Goal: Obtain resource: Download file/media

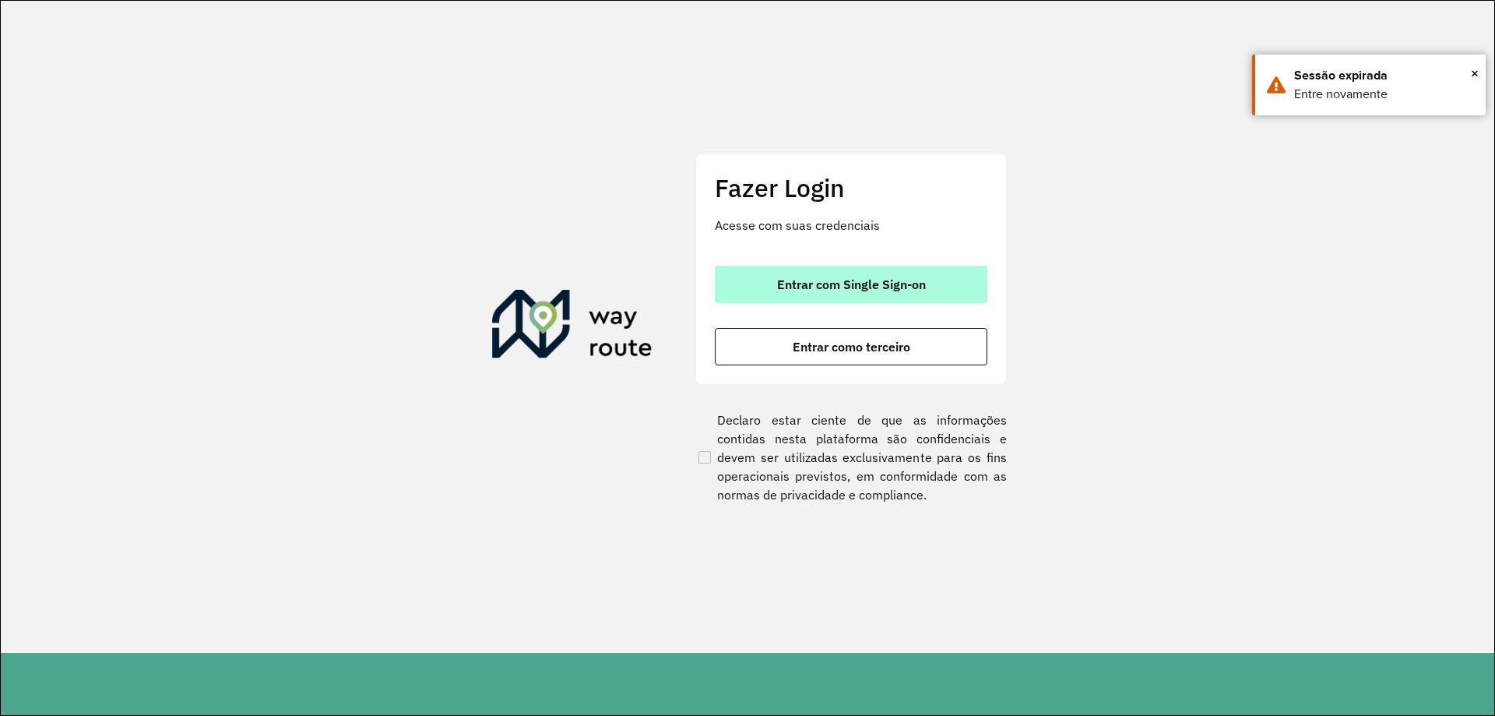
click at [880, 287] on span "Entrar com Single Sign-on" at bounding box center [851, 284] width 149 height 12
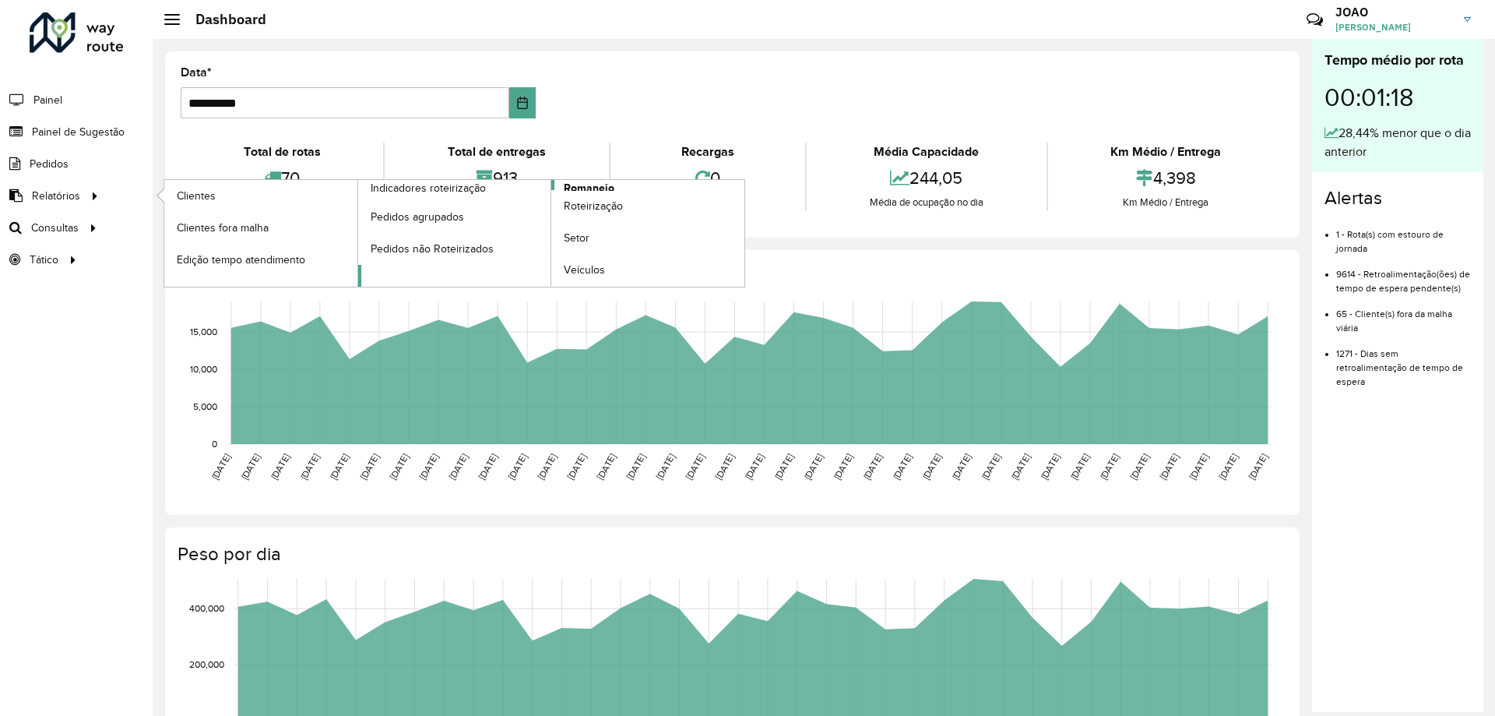
click at [610, 188] on span "Romaneio" at bounding box center [589, 188] width 51 height 16
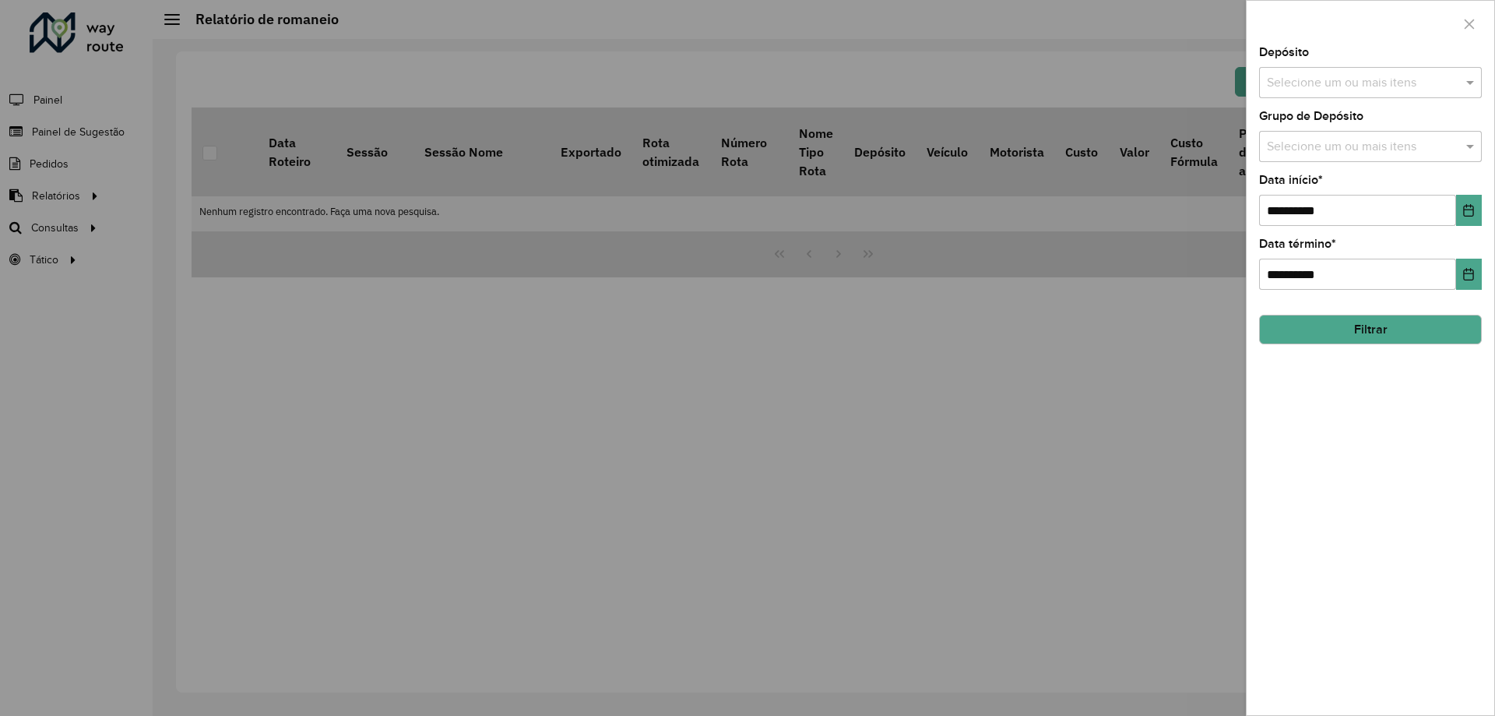
click at [1430, 84] on input "text" at bounding box center [1362, 83] width 199 height 19
click at [1343, 171] on div "CDD Santa Luzia" at bounding box center [1370, 160] width 221 height 26
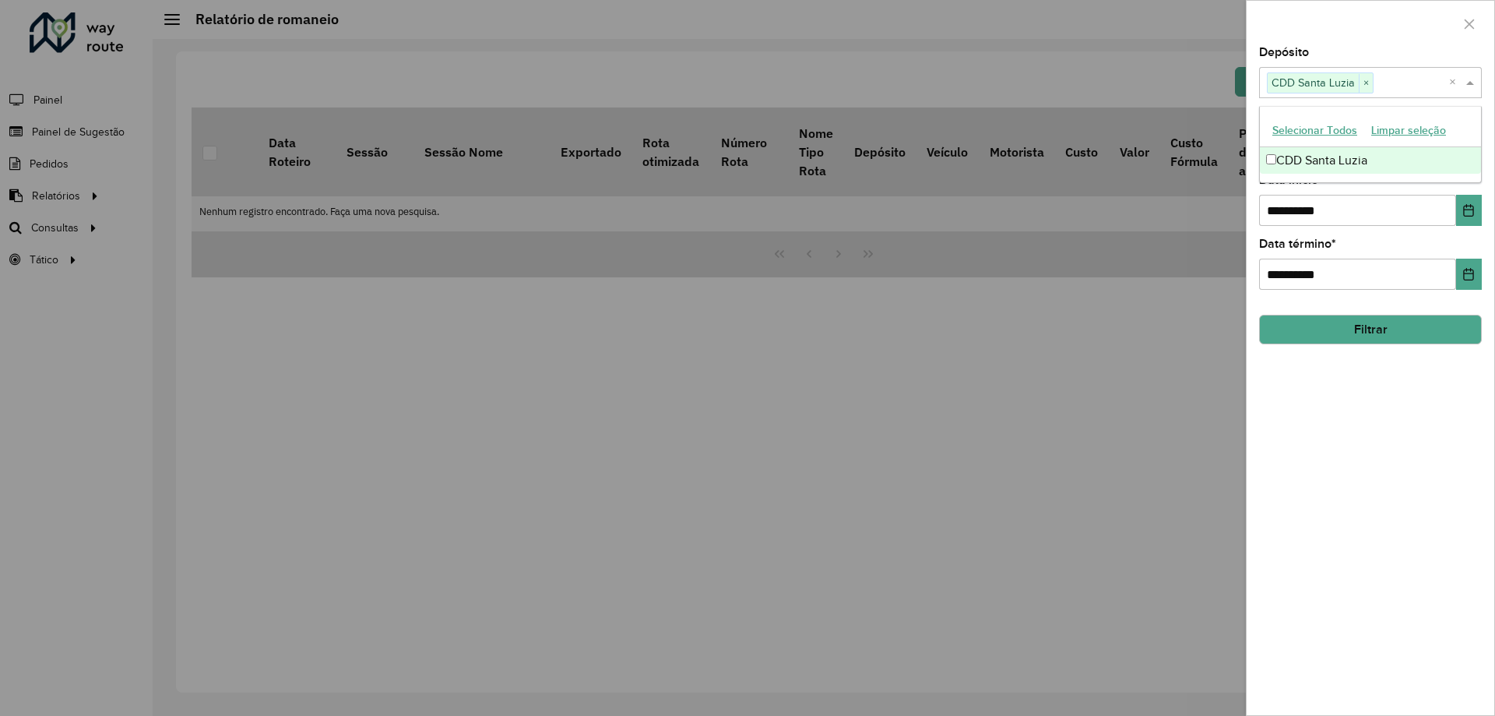
click at [1368, 416] on div "**********" at bounding box center [1371, 381] width 248 height 668
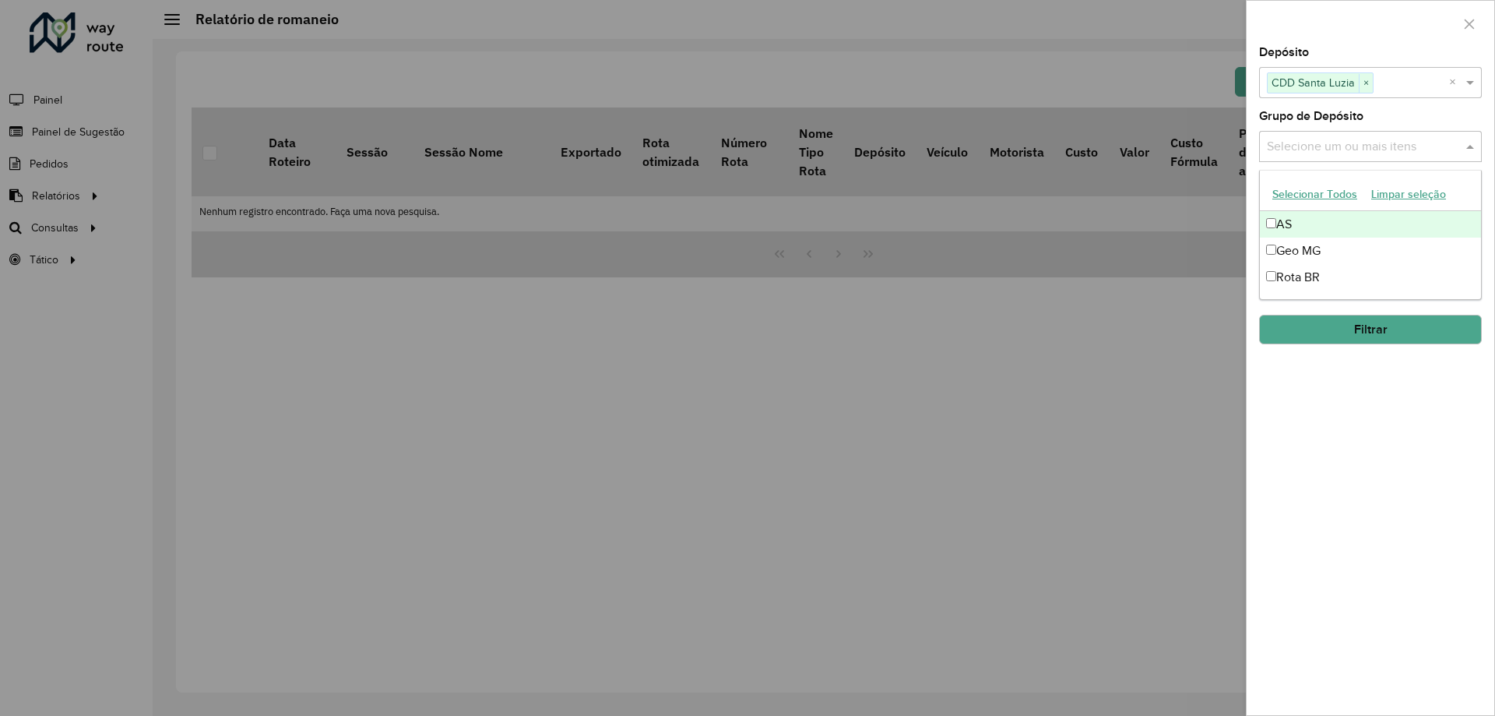
click at [1377, 153] on input "text" at bounding box center [1362, 147] width 199 height 19
click at [1310, 280] on div "Rota BR" at bounding box center [1370, 277] width 221 height 26
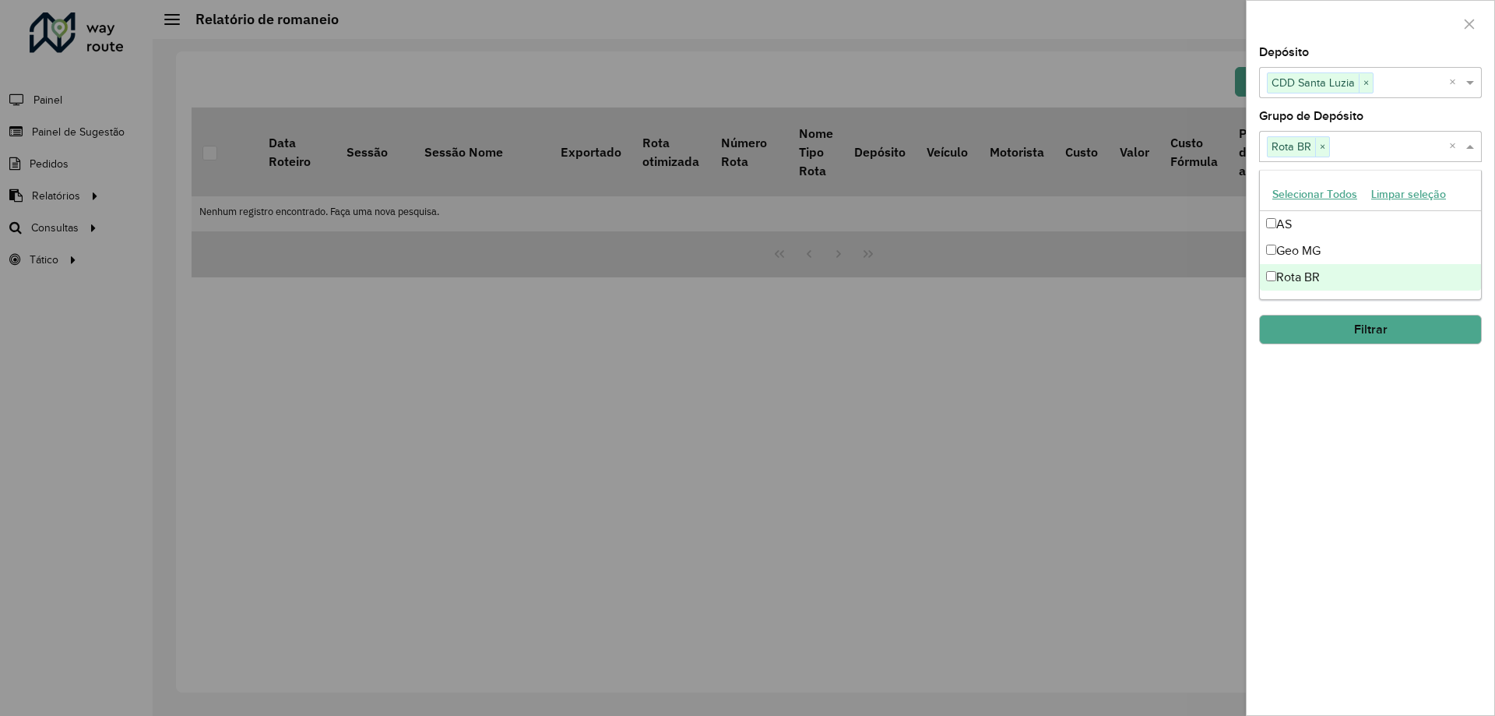
click at [1356, 409] on div "**********" at bounding box center [1371, 381] width 248 height 668
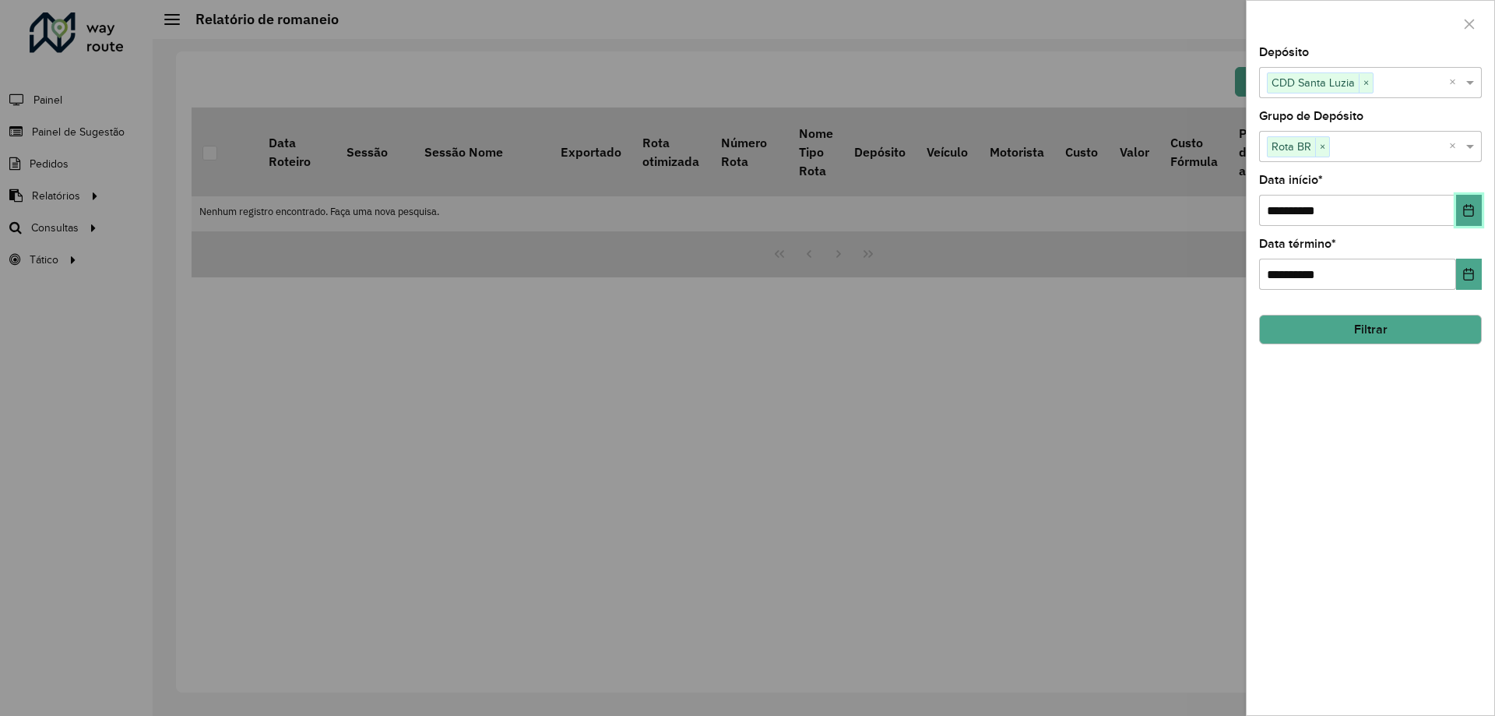
click at [1472, 212] on icon "Choose Date" at bounding box center [1469, 210] width 12 height 12
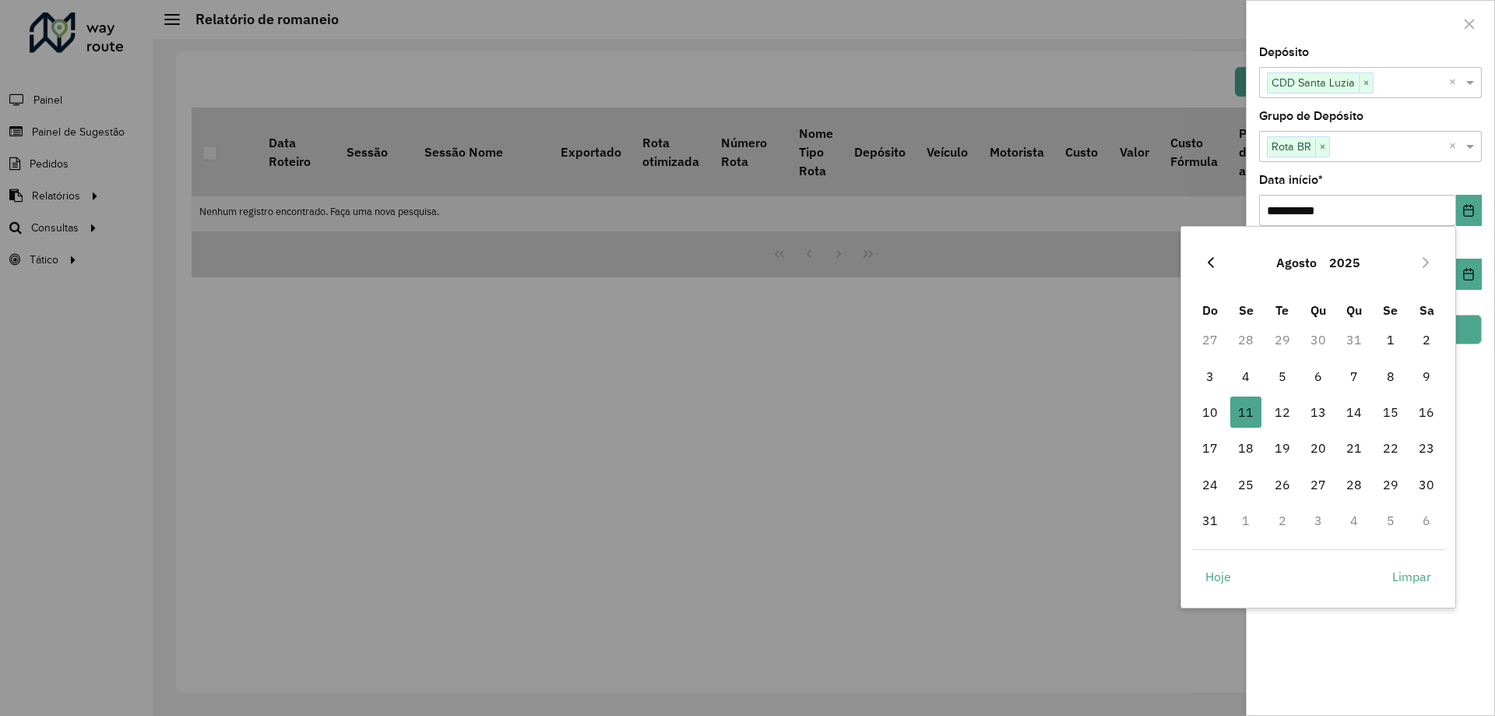
click at [1209, 261] on icon "Previous Month" at bounding box center [1211, 262] width 6 height 11
click at [1278, 349] on span "1" at bounding box center [1282, 339] width 31 height 31
type input "**********"
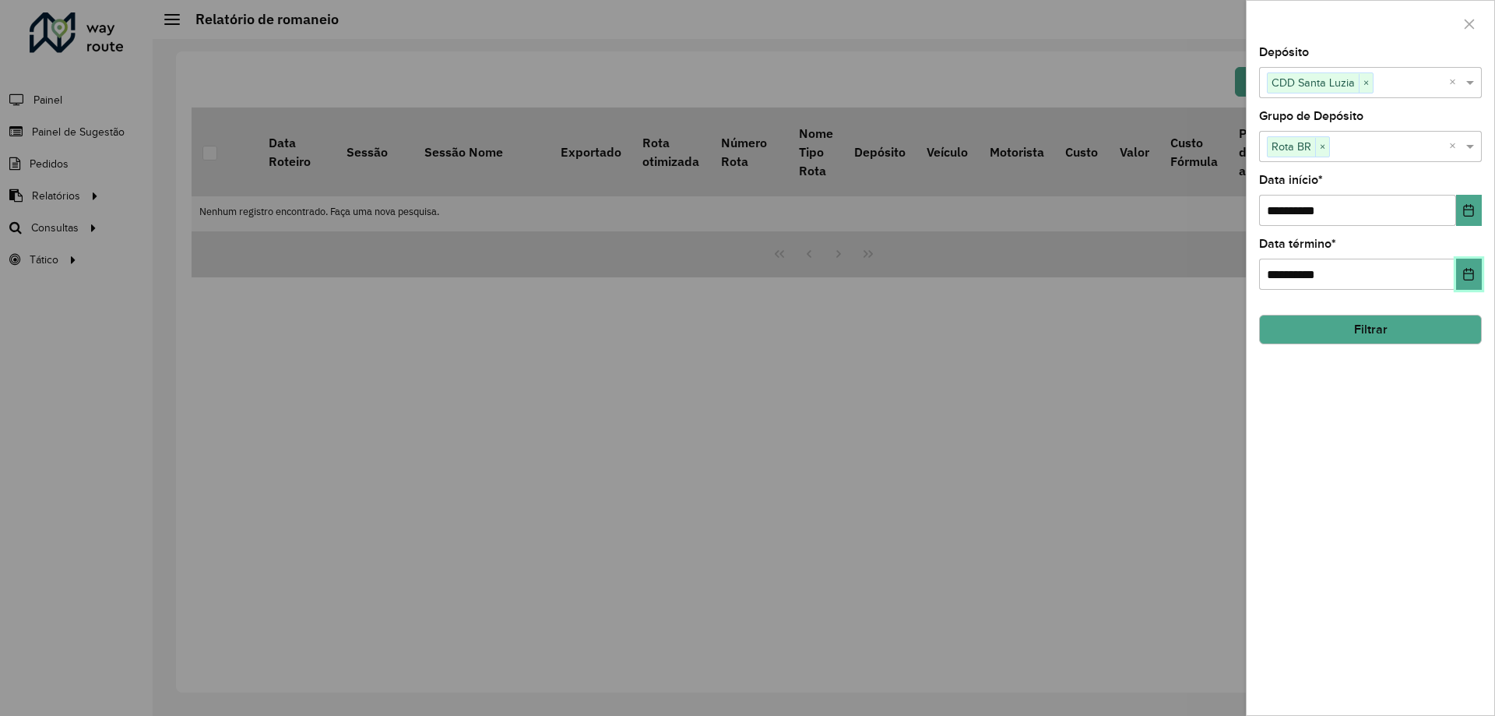
click at [1476, 266] on button "Choose Date" at bounding box center [1469, 274] width 26 height 31
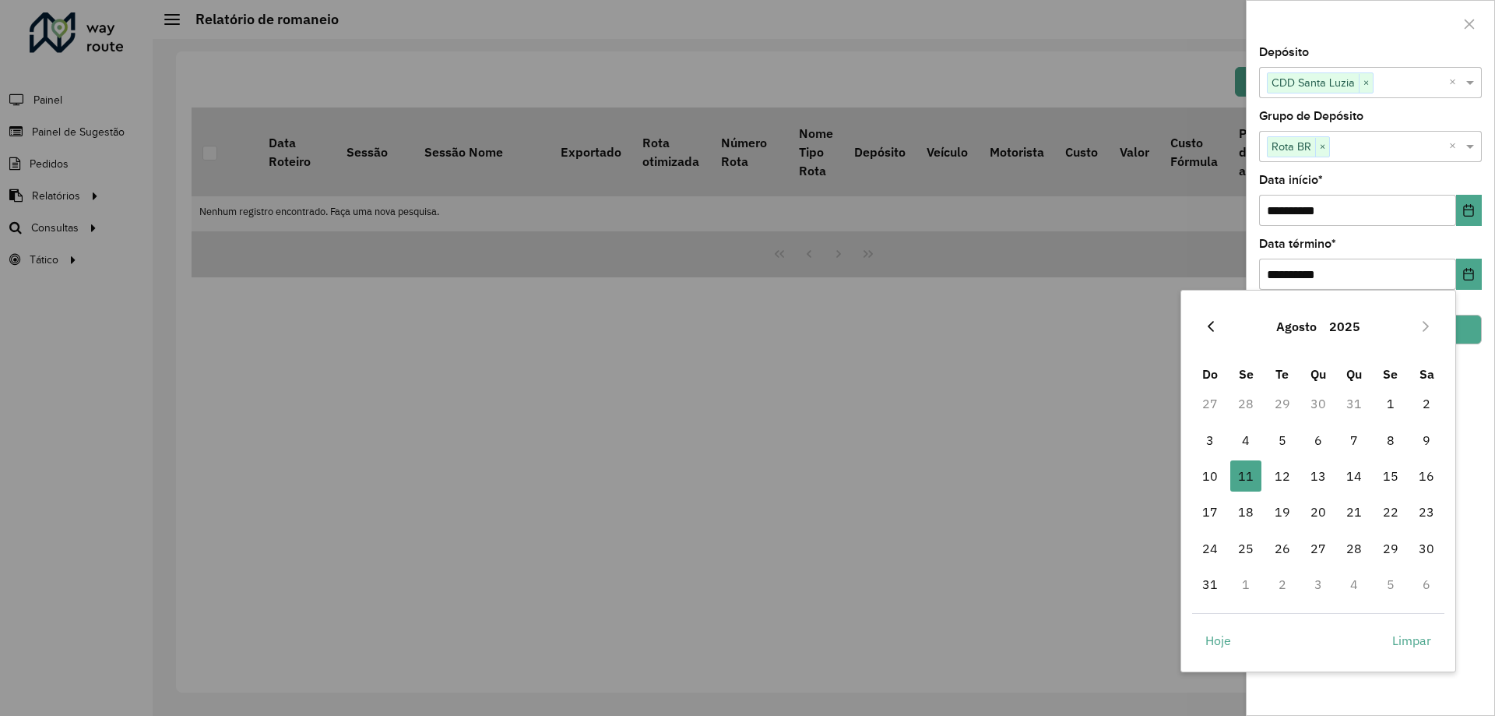
click at [1213, 327] on icon "Previous Month" at bounding box center [1211, 326] width 12 height 12
click at [1357, 549] on span "31" at bounding box center [1354, 548] width 31 height 31
type input "**********"
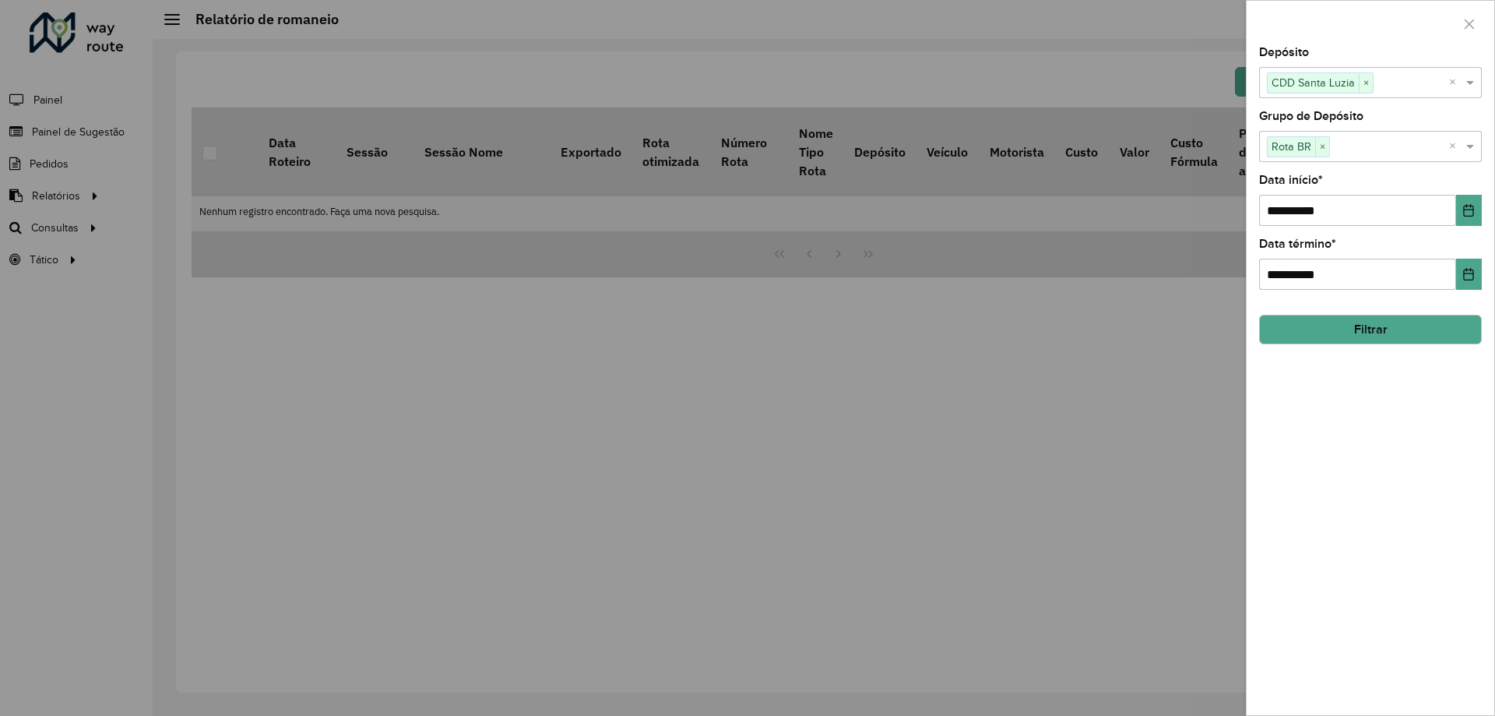
click at [1365, 419] on div "**********" at bounding box center [1371, 381] width 248 height 668
click at [1378, 333] on button "Filtrar" at bounding box center [1370, 330] width 223 height 30
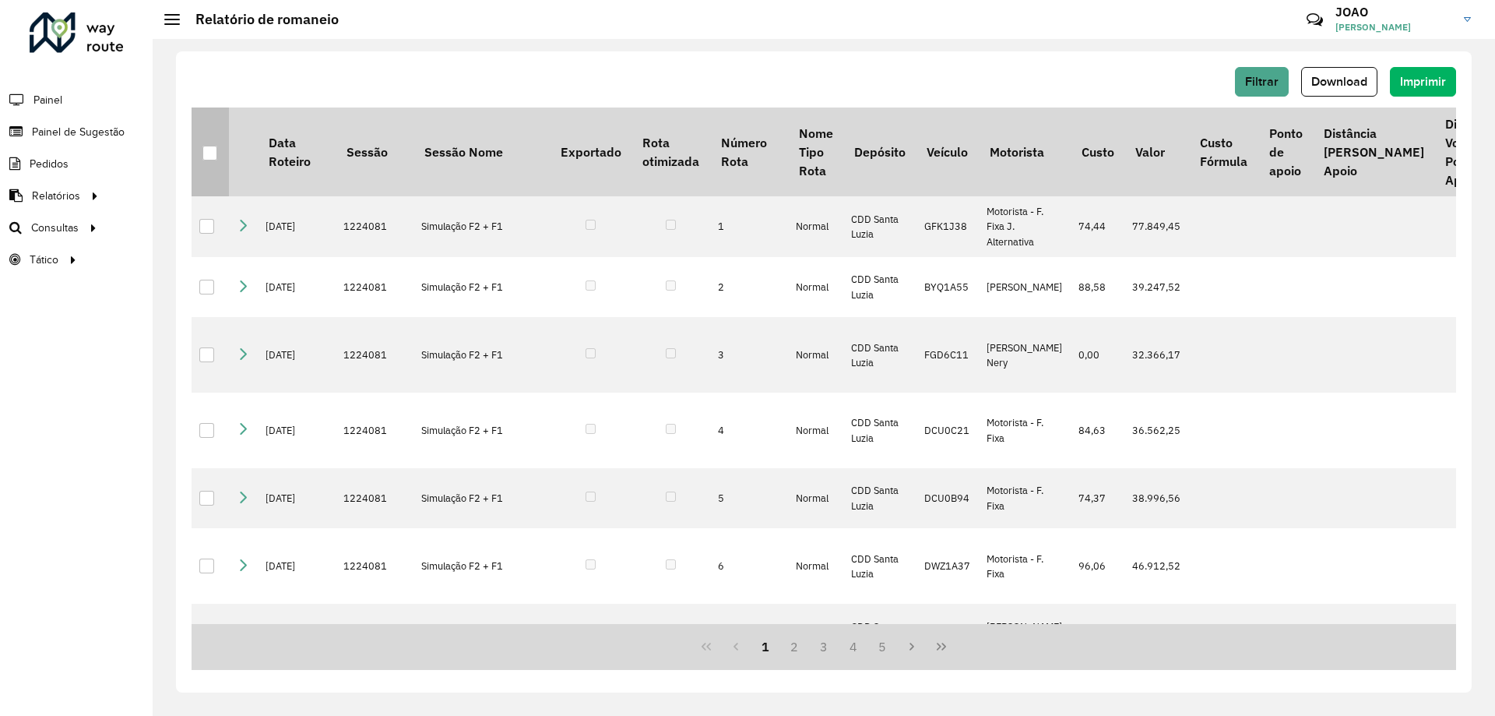
click at [208, 154] on div at bounding box center [209, 153] width 15 height 15
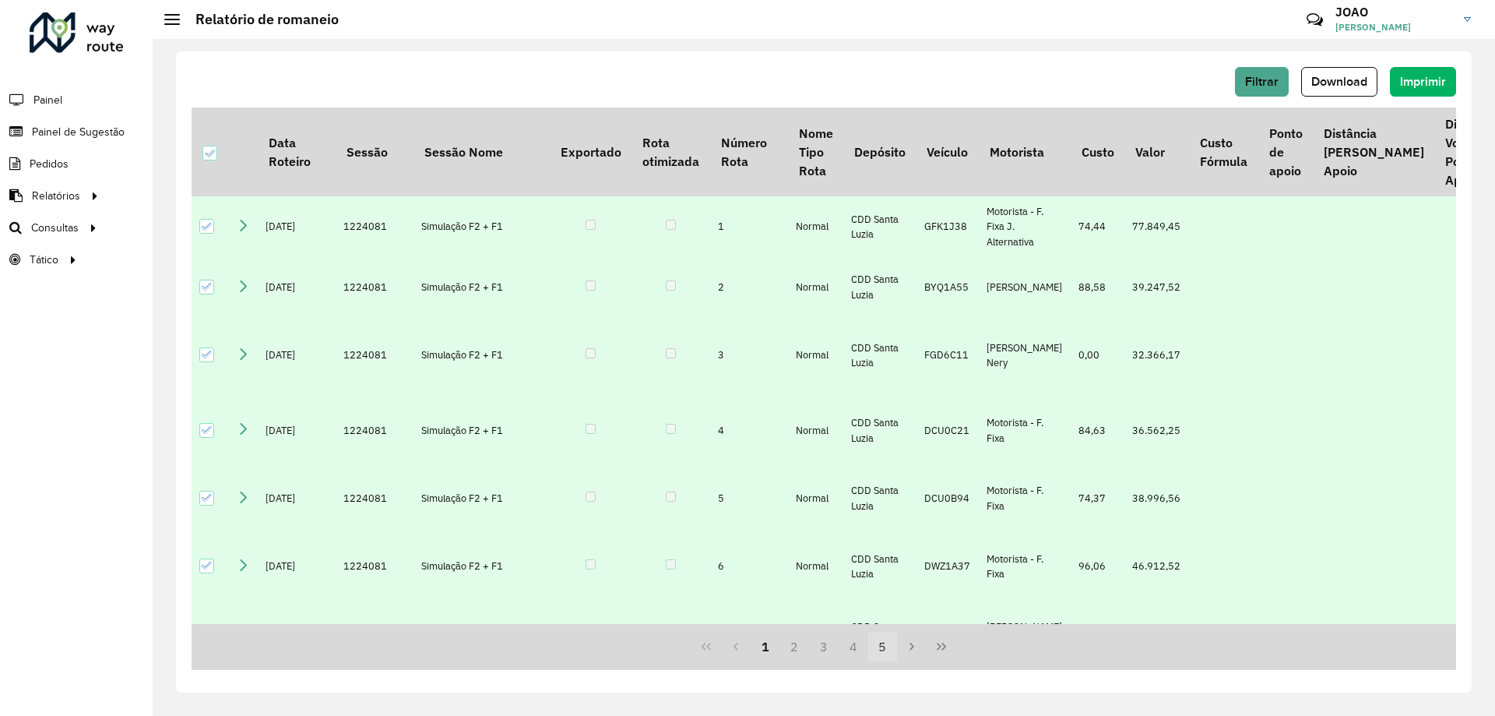
click at [878, 651] on button "5" at bounding box center [883, 647] width 30 height 30
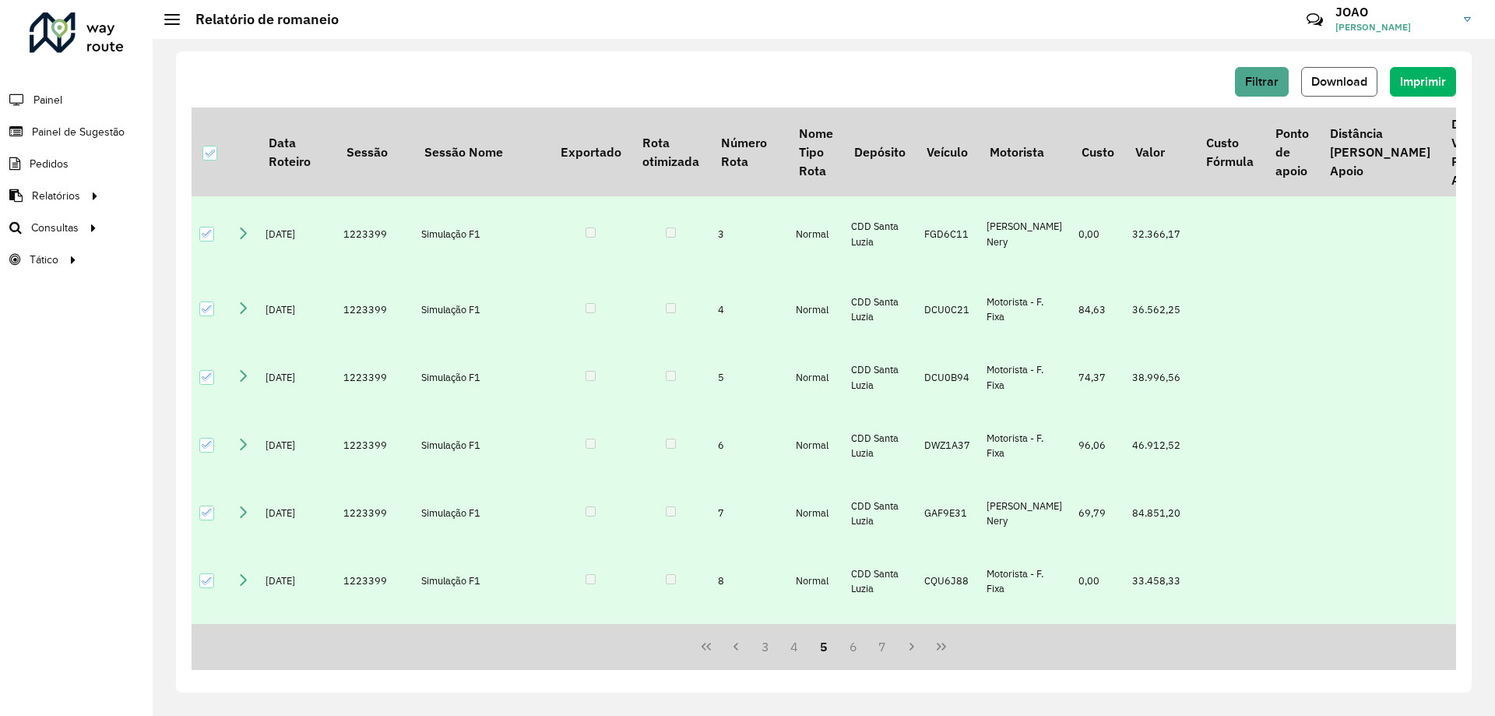
click at [1357, 81] on span "Download" at bounding box center [1339, 81] width 56 height 13
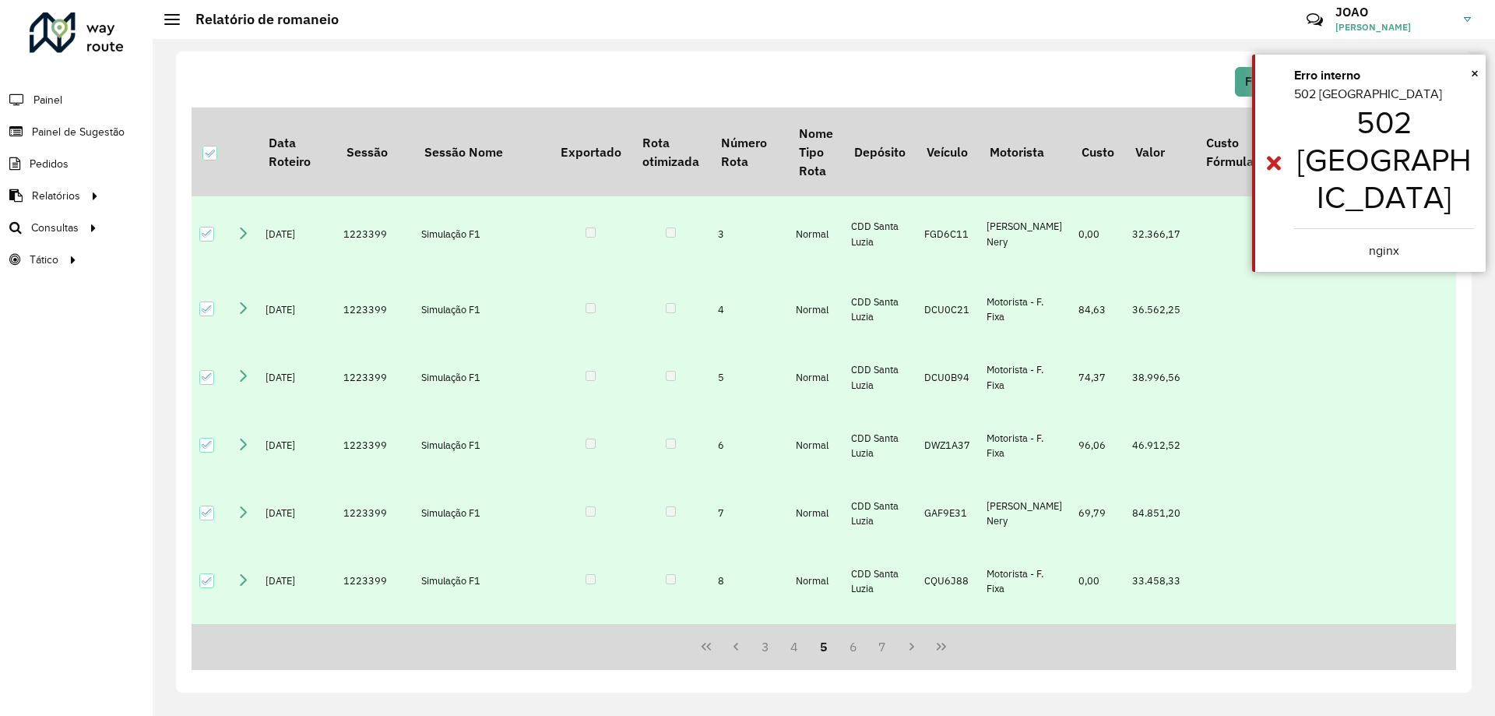
click at [903, 69] on div "Filtrar Download Imprimir" at bounding box center [824, 82] width 1265 height 30
click at [1473, 74] on span "×" at bounding box center [1475, 73] width 8 height 17
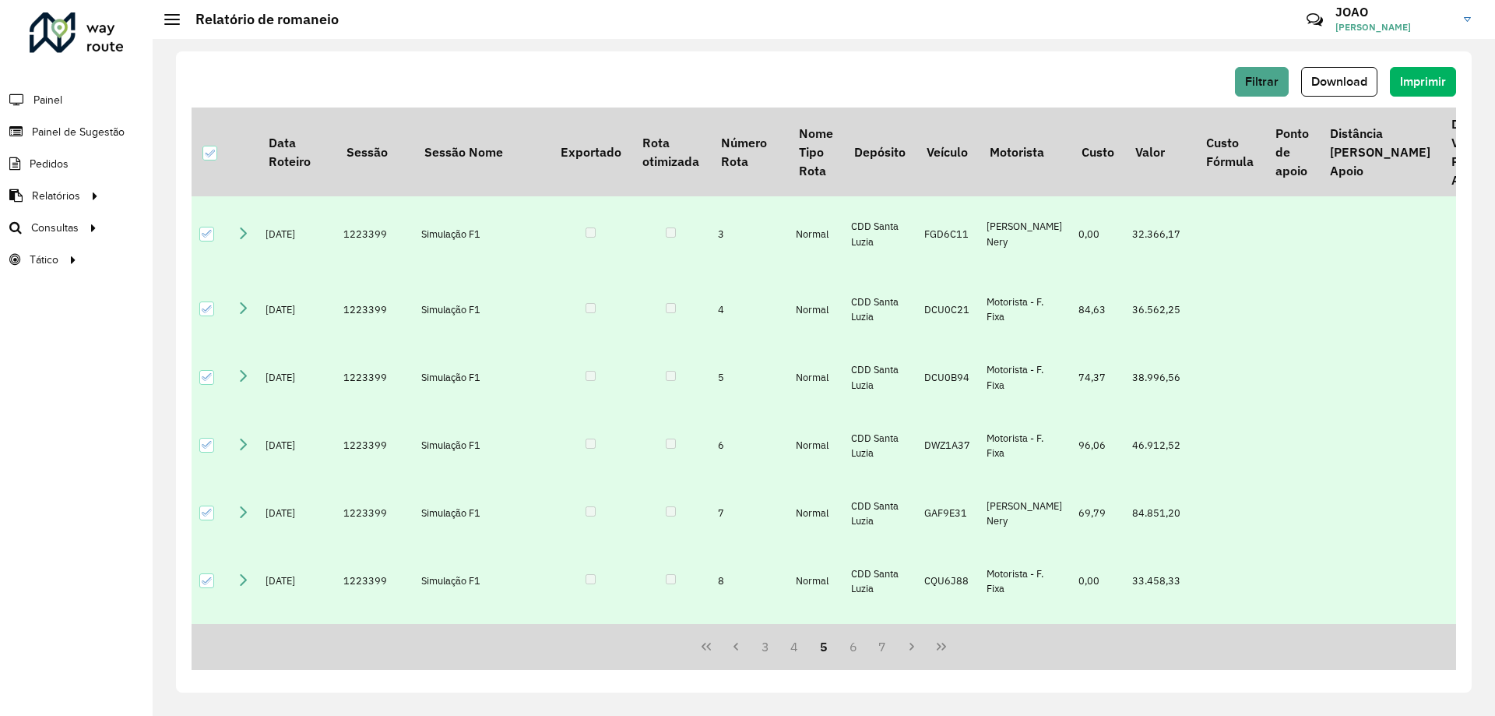
click at [1082, 100] on div "Filtrar Download Imprimir" at bounding box center [824, 87] width 1265 height 40
click at [1352, 79] on span "Download" at bounding box center [1339, 81] width 56 height 13
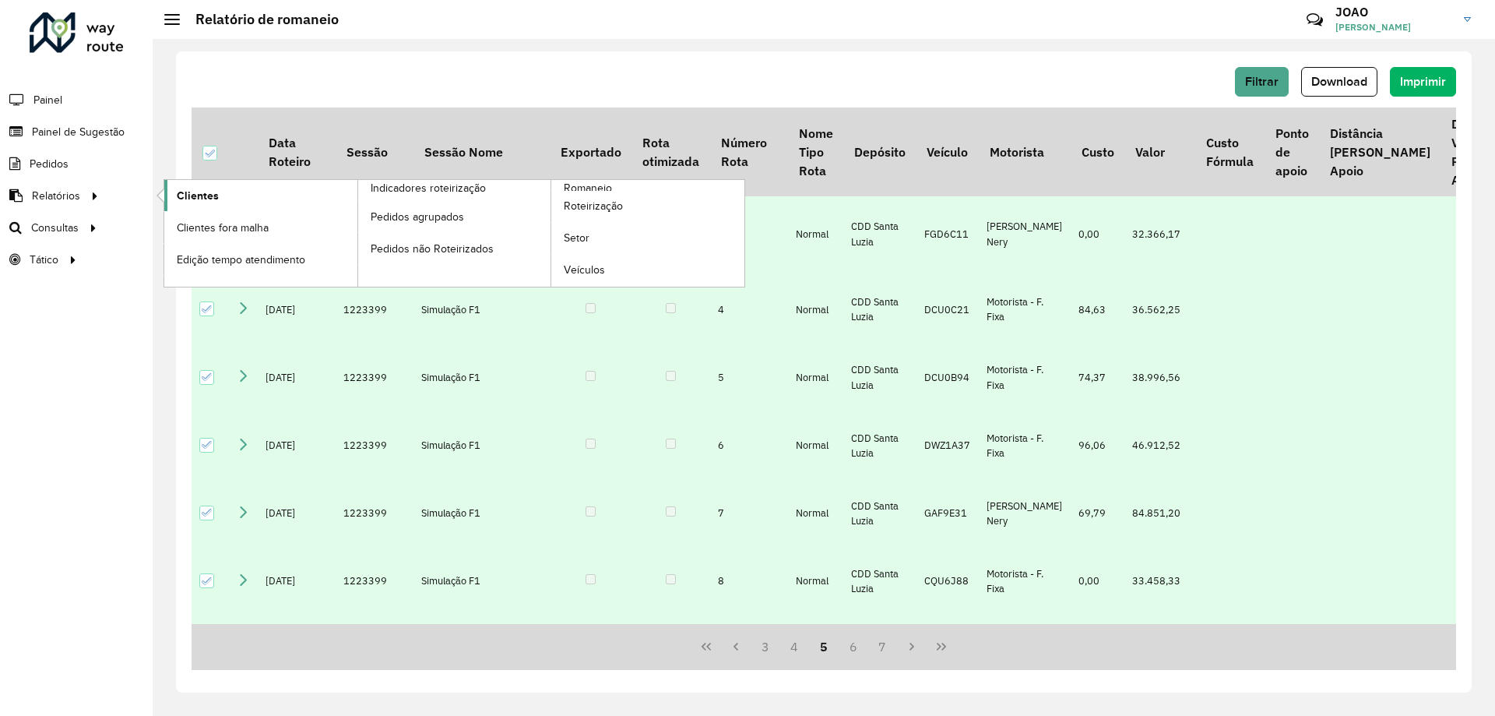
click at [230, 197] on link "Clientes" at bounding box center [260, 195] width 193 height 31
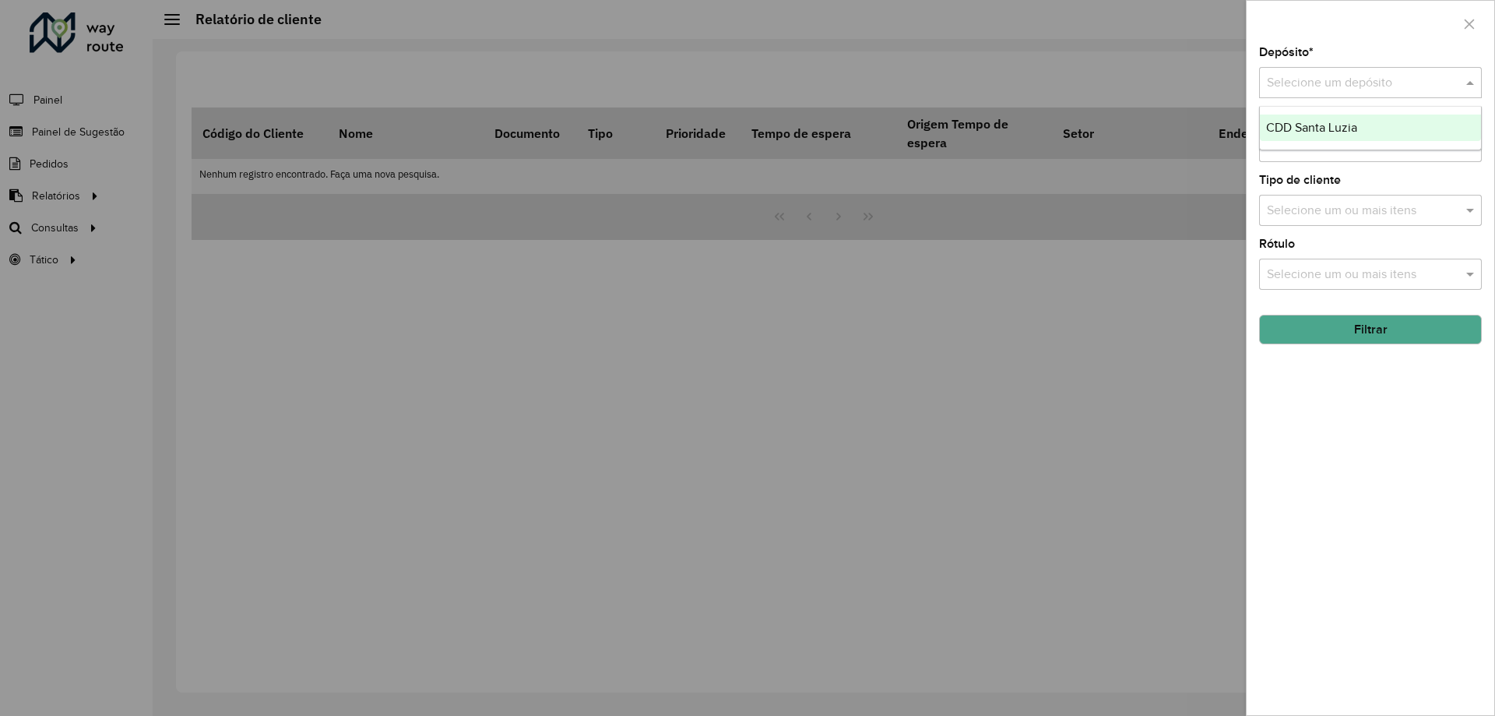
click at [1367, 80] on input "text" at bounding box center [1355, 83] width 176 height 19
click at [1344, 132] on span "CDD Santa Luzia" at bounding box center [1311, 127] width 91 height 13
click at [1340, 150] on input "text" at bounding box center [1362, 147] width 199 height 19
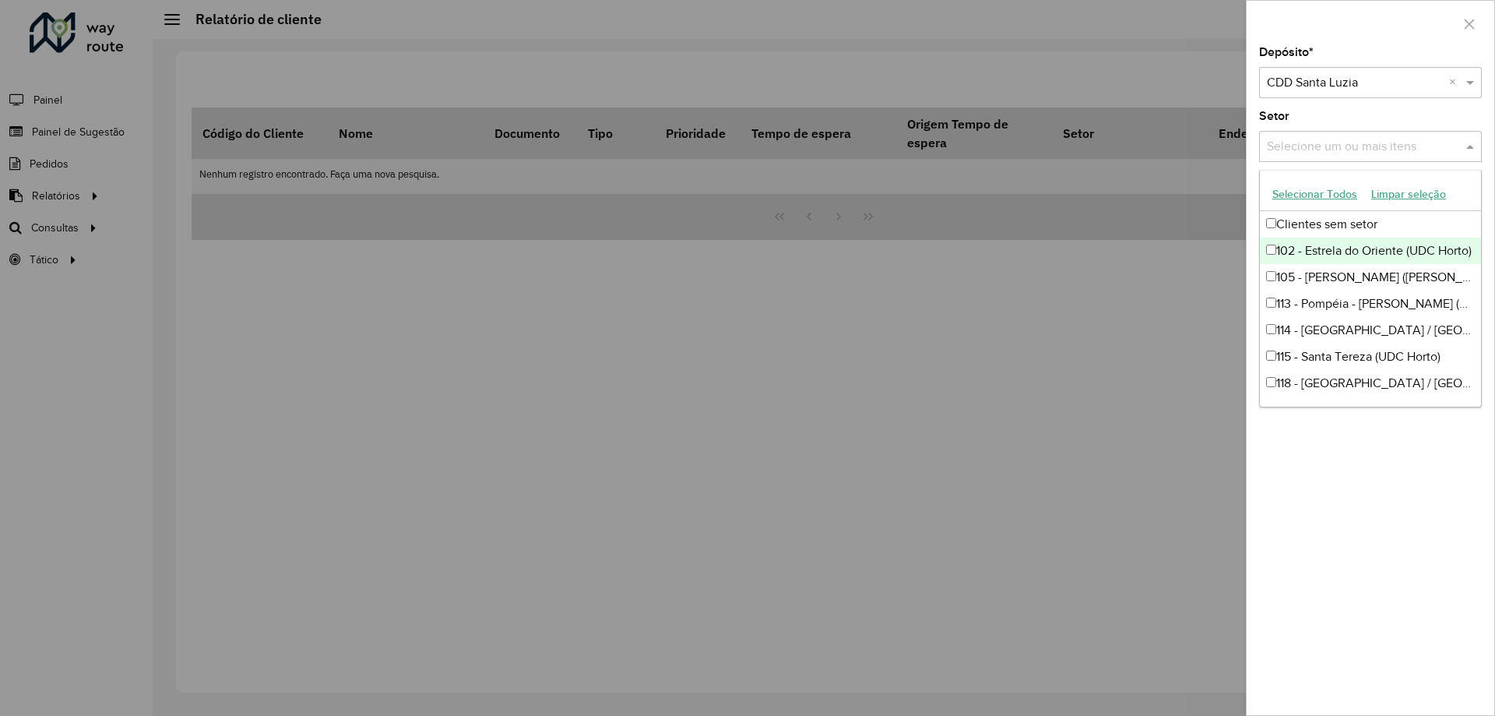
click at [1301, 112] on div "Setor Selecione um ou mais itens" at bounding box center [1370, 136] width 223 height 51
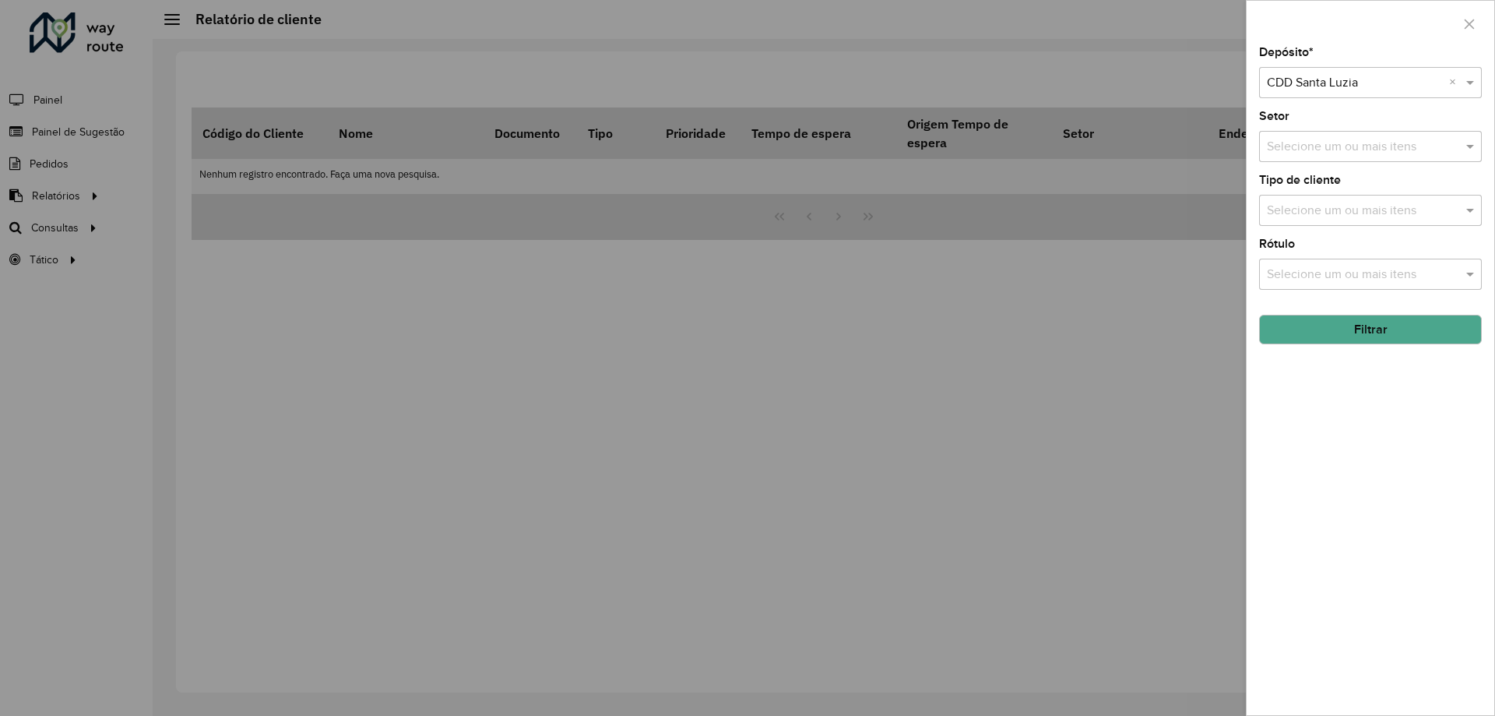
click at [1366, 329] on button "Filtrar" at bounding box center [1370, 330] width 223 height 30
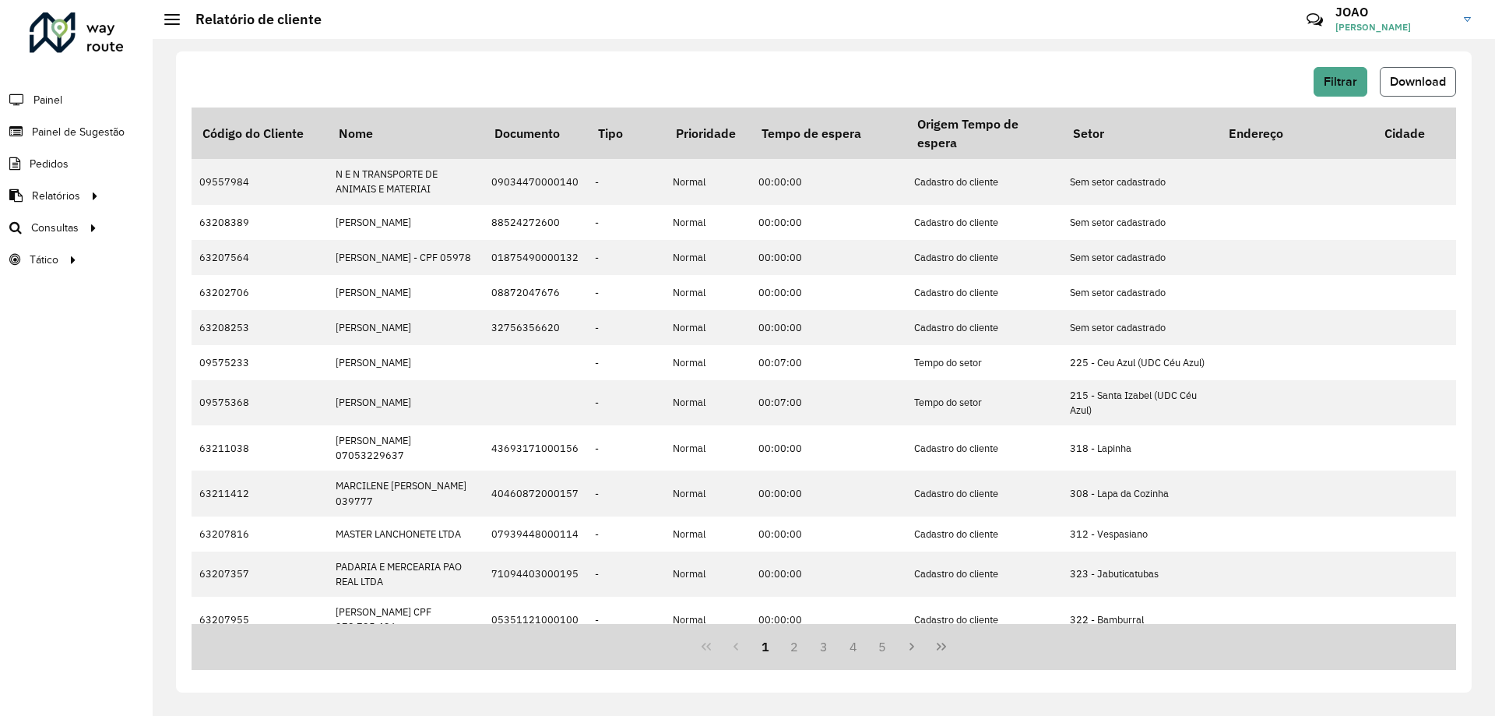
click at [1428, 83] on span "Download" at bounding box center [1418, 81] width 56 height 13
click at [699, 31] on hb-header "Relatório de cliente Críticas? Dúvidas? Elogios? Sugestões? Entre em contato co…" at bounding box center [824, 19] width 1343 height 39
click at [202, 265] on span "Setores" at bounding box center [196, 260] width 38 height 16
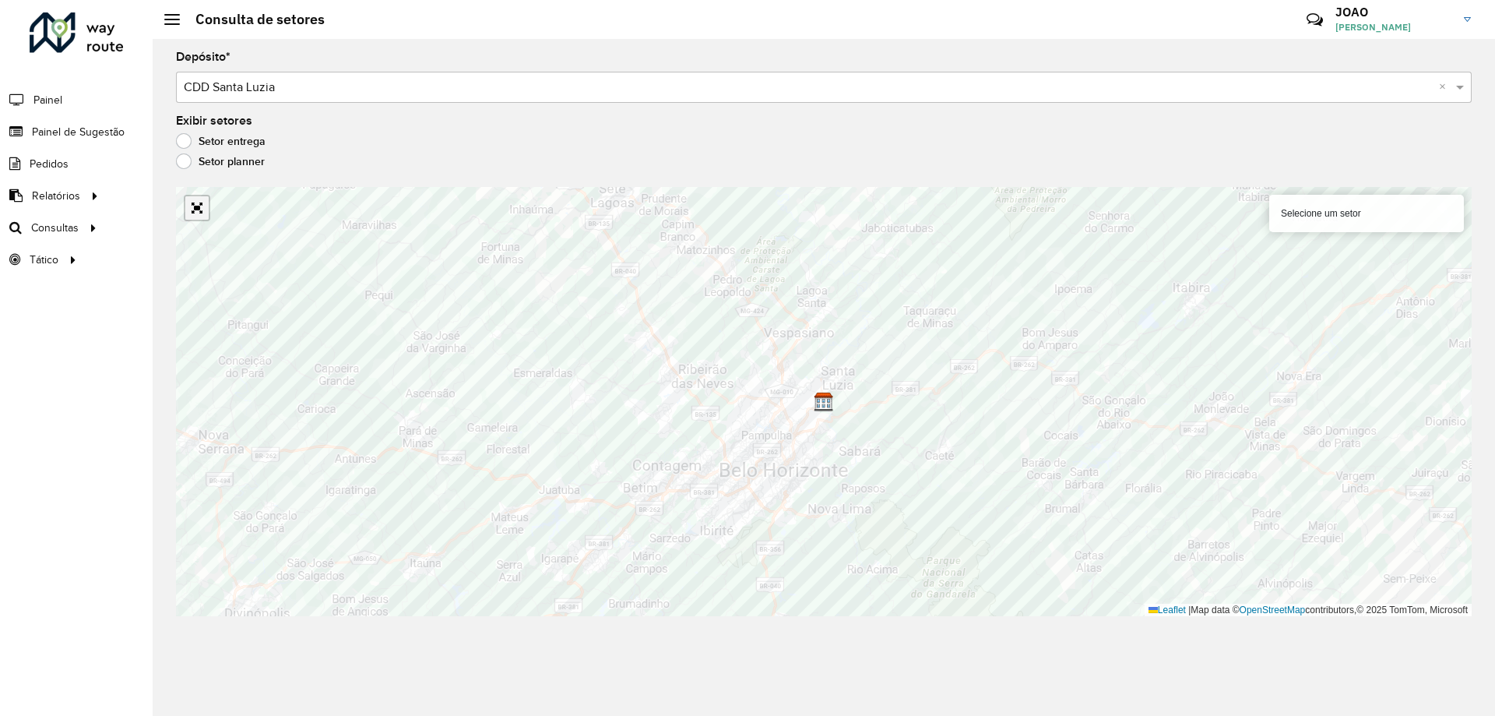
click at [199, 211] on link "Abrir mapa em tela cheia" at bounding box center [196, 207] width 23 height 23
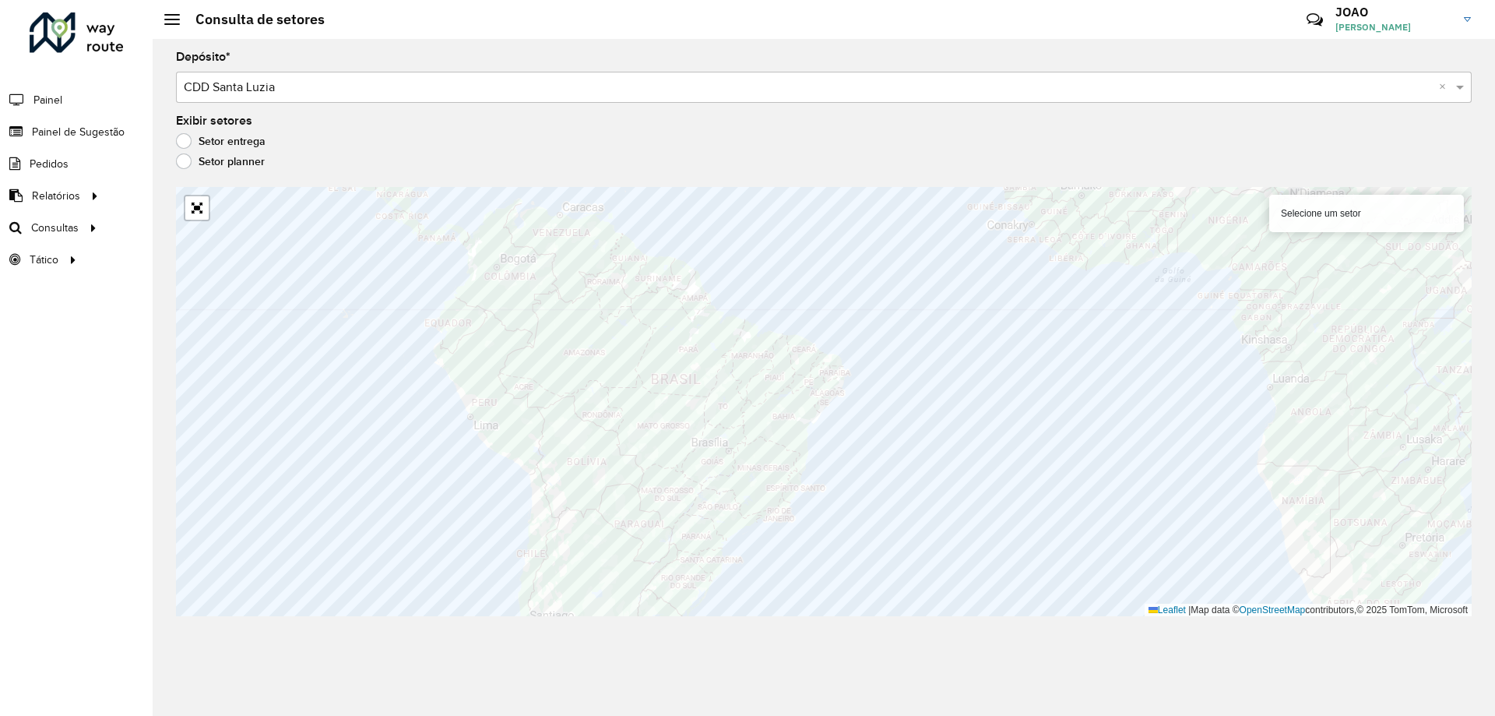
click at [188, 156] on label "Setor planner" at bounding box center [220, 161] width 89 height 16
